Goal: Navigation & Orientation: Find specific page/section

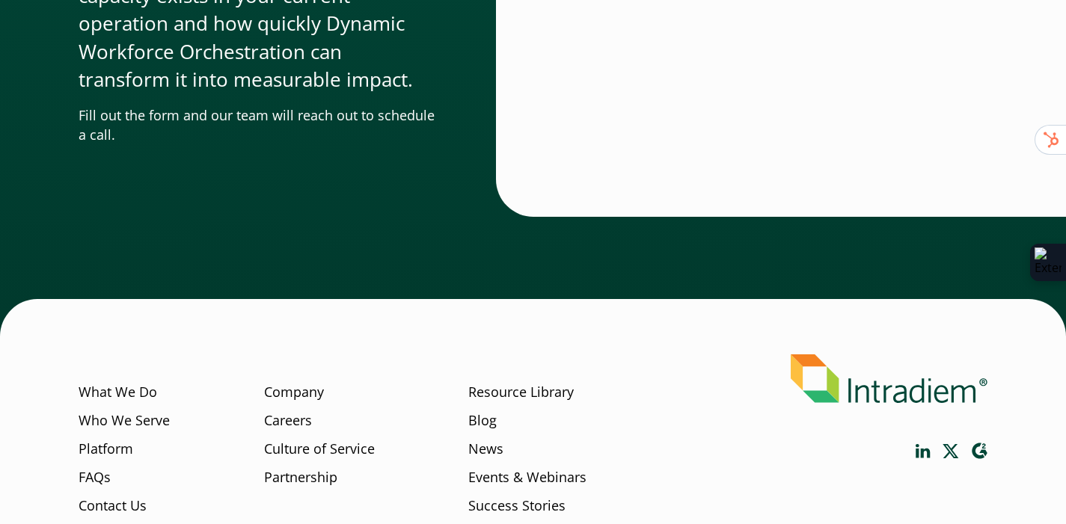
scroll to position [4695, 0]
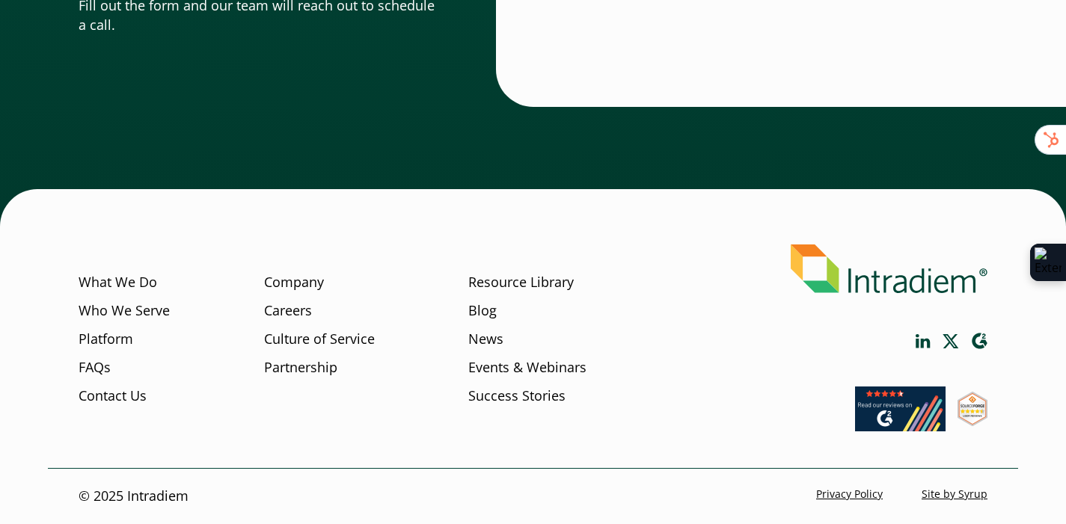
click at [919, 338] on icon "Link opens in a new window" at bounding box center [922, 341] width 15 height 14
click at [120, 328] on li "Who We Serve" at bounding box center [124, 315] width 91 height 28
click at [120, 333] on link "Platform" at bounding box center [106, 338] width 55 height 19
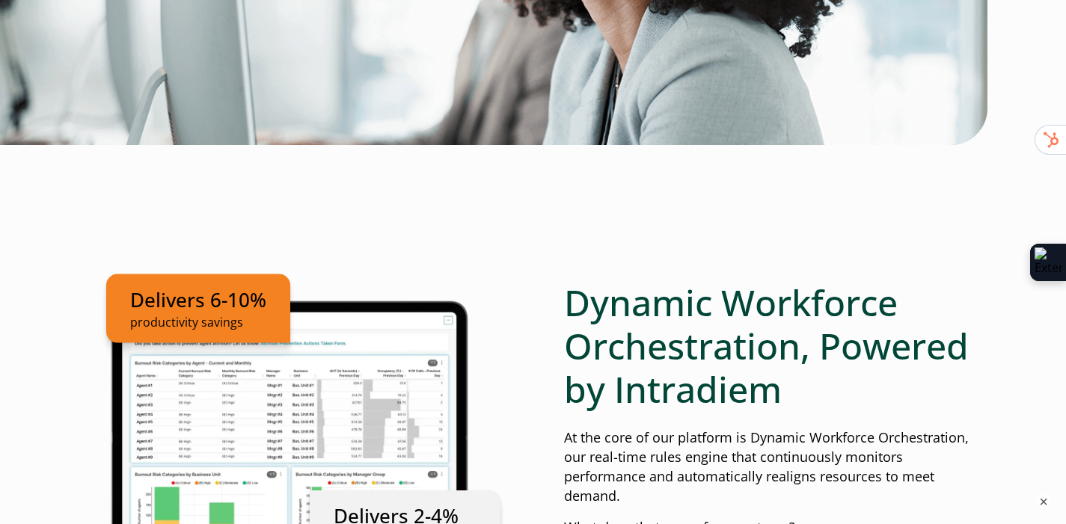
scroll to position [969, 0]
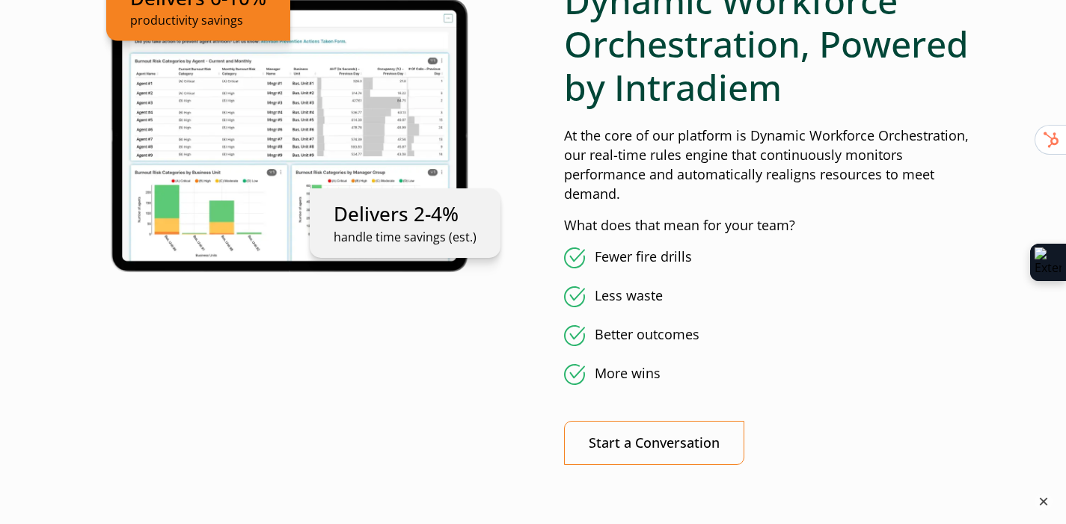
click at [1040, 501] on button "×" at bounding box center [1043, 502] width 18 height 18
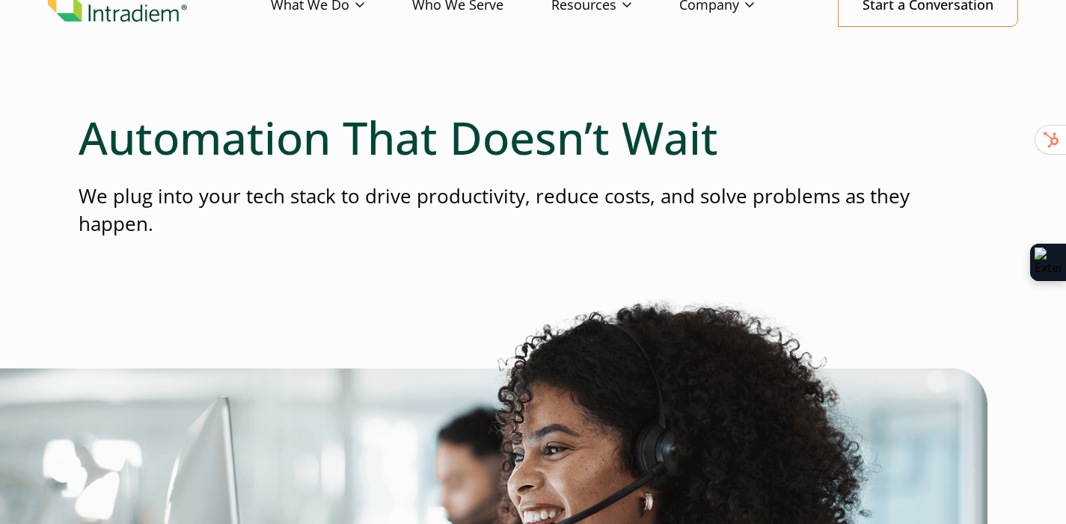
scroll to position [0, 0]
